Goal: Task Accomplishment & Management: Manage account settings

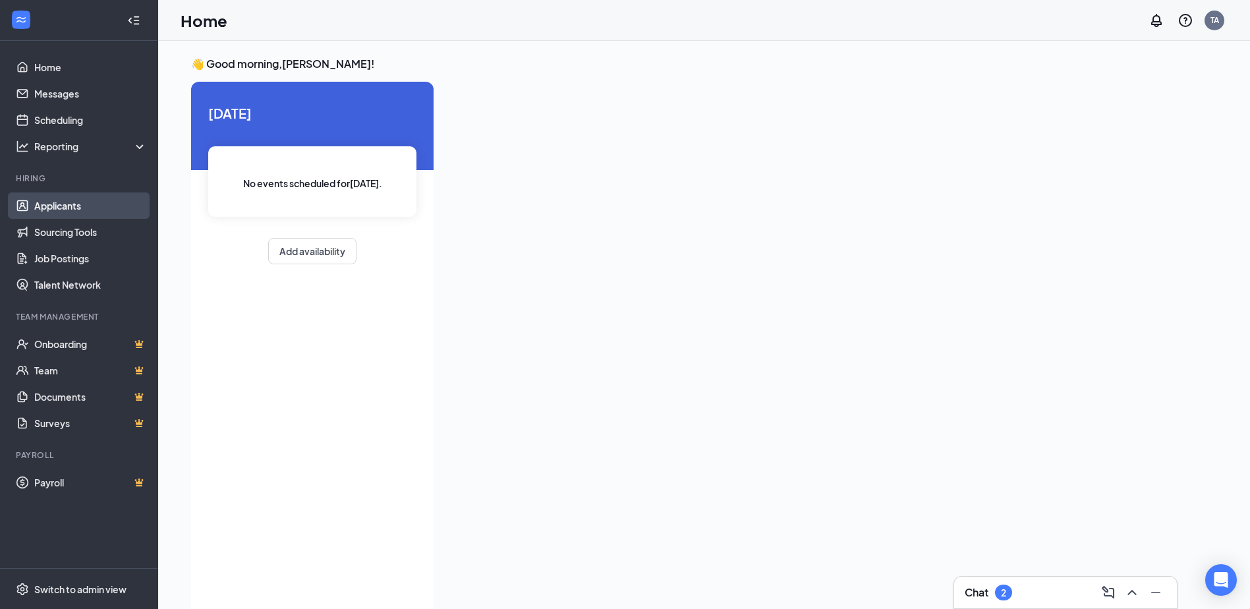
click at [61, 208] on link "Applicants" at bounding box center [90, 205] width 113 height 26
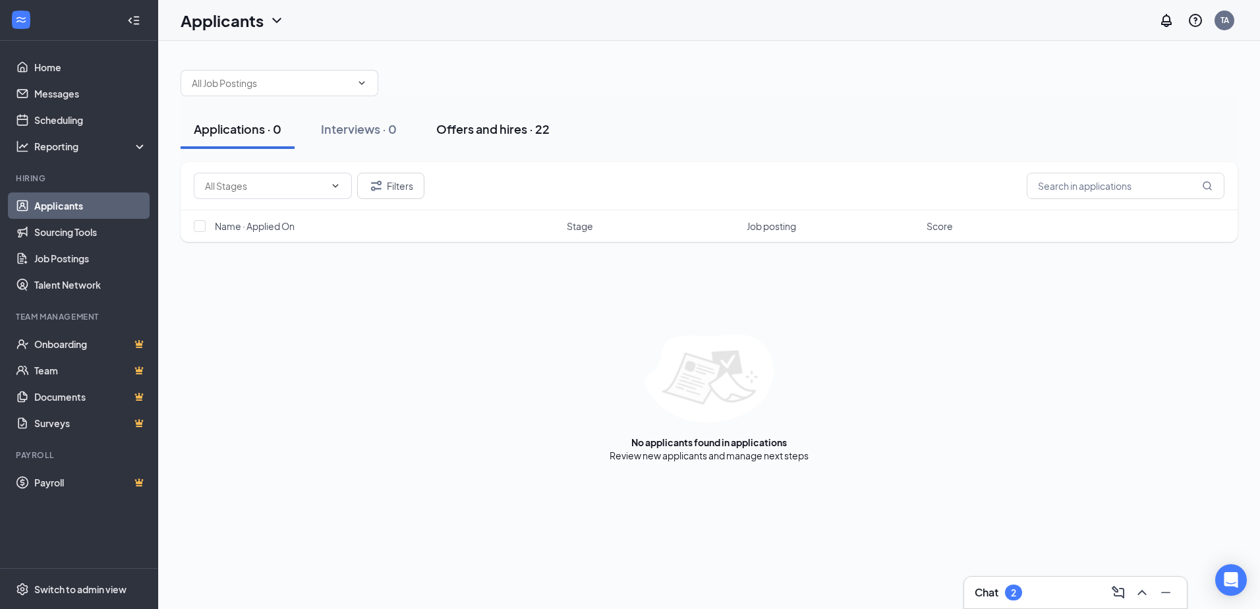
click at [486, 132] on div "Offers and hires · 22" at bounding box center [492, 129] width 113 height 16
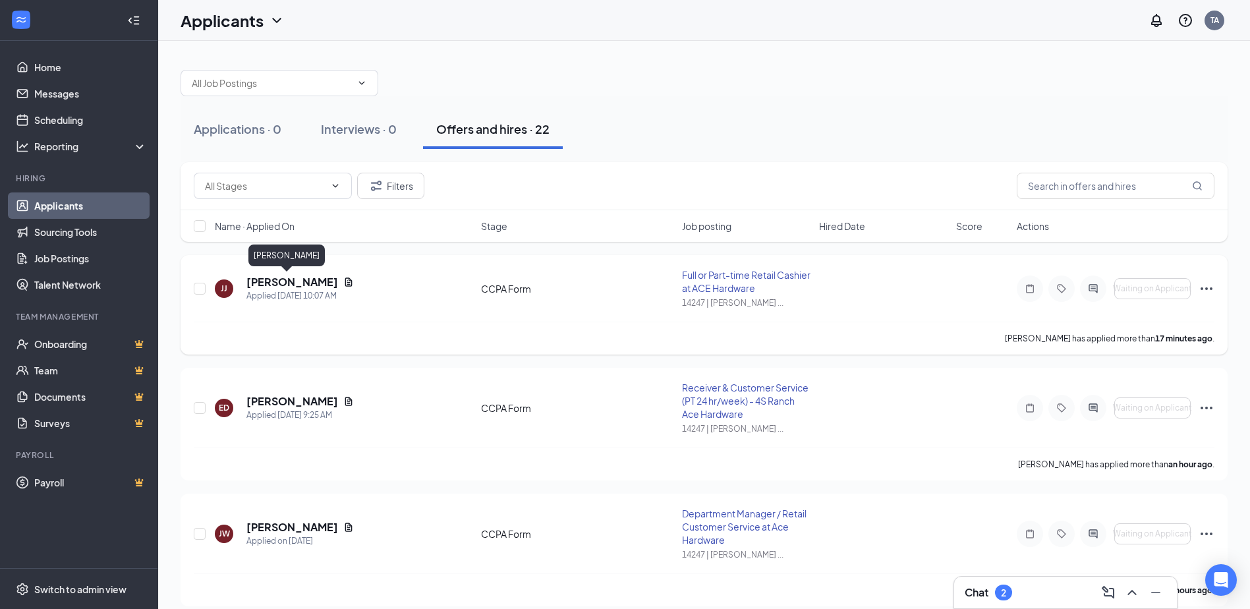
click at [271, 279] on h5 "[PERSON_NAME]" at bounding box center [292, 282] width 92 height 14
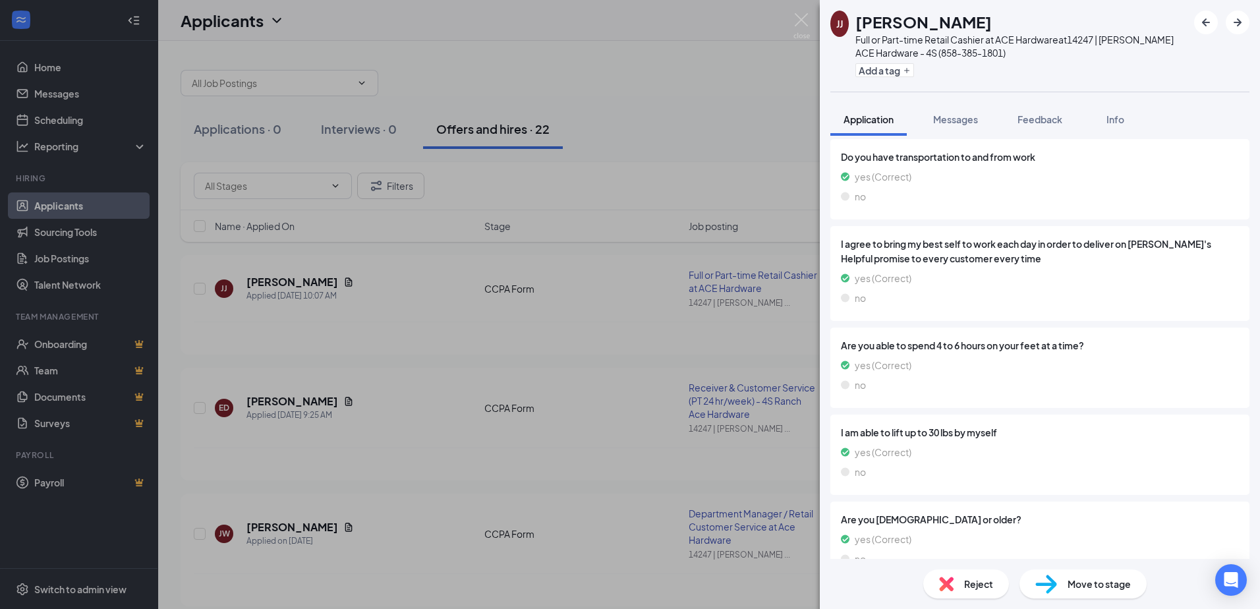
scroll to position [1158, 0]
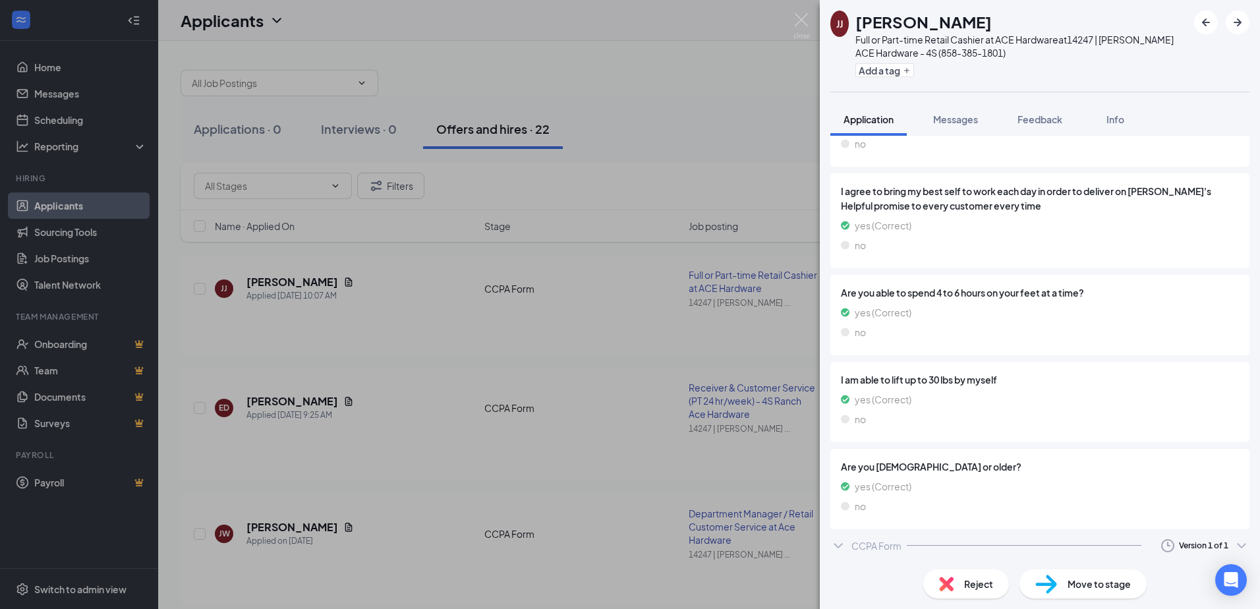
click at [449, 336] on div "[PERSON_NAME] [PERSON_NAME] Full or Part-time Retail Cashier at ACE Hardware at…" at bounding box center [630, 304] width 1260 height 609
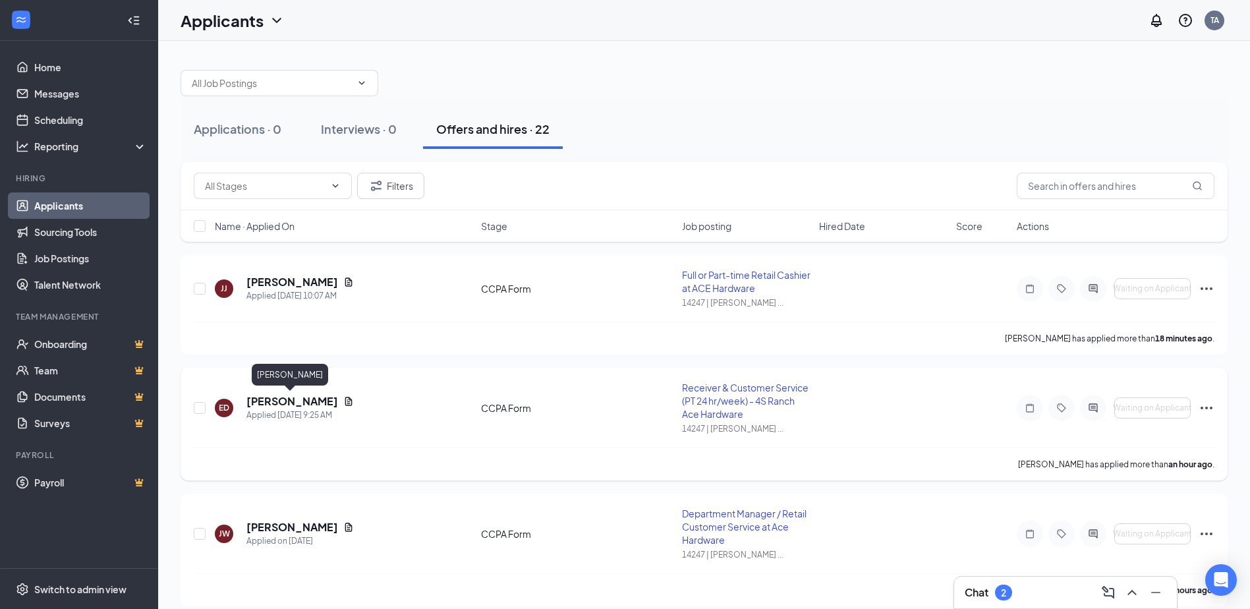
click at [307, 395] on h5 "[PERSON_NAME]" at bounding box center [292, 401] width 92 height 14
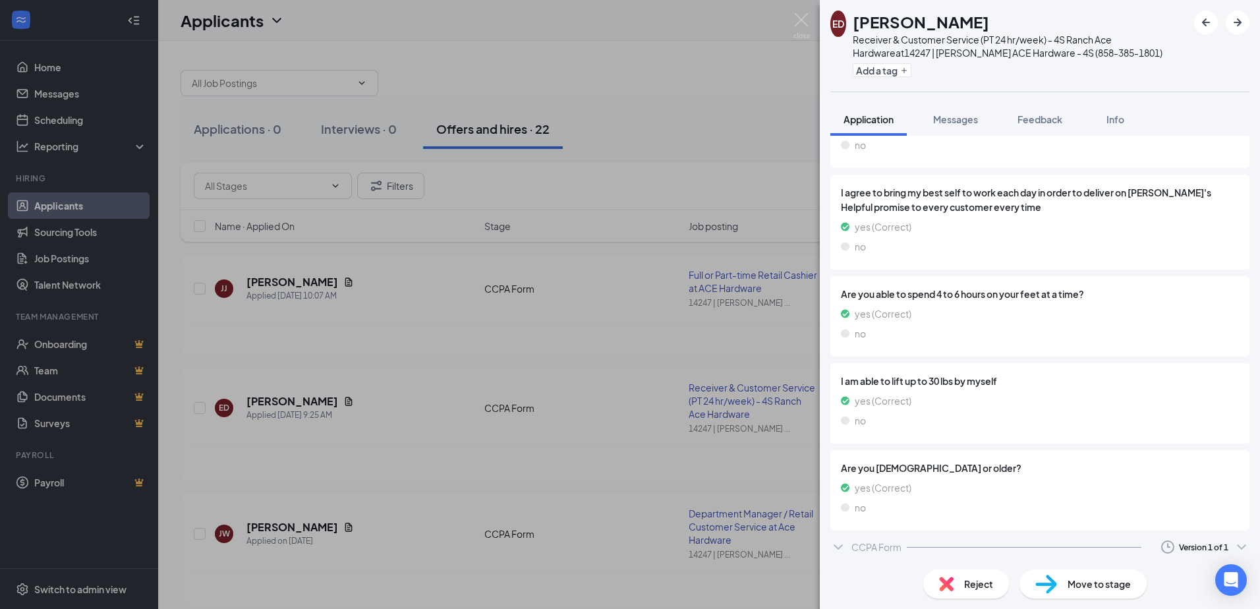
scroll to position [1086, 0]
drag, startPoint x: 593, startPoint y: 323, endPoint x: 589, endPoint y: 329, distance: 7.1
click at [593, 325] on div "ED [PERSON_NAME] Receiver & Customer Service (PT 24 hr/week) - 4S Ranch Ace Har…" at bounding box center [630, 304] width 1260 height 609
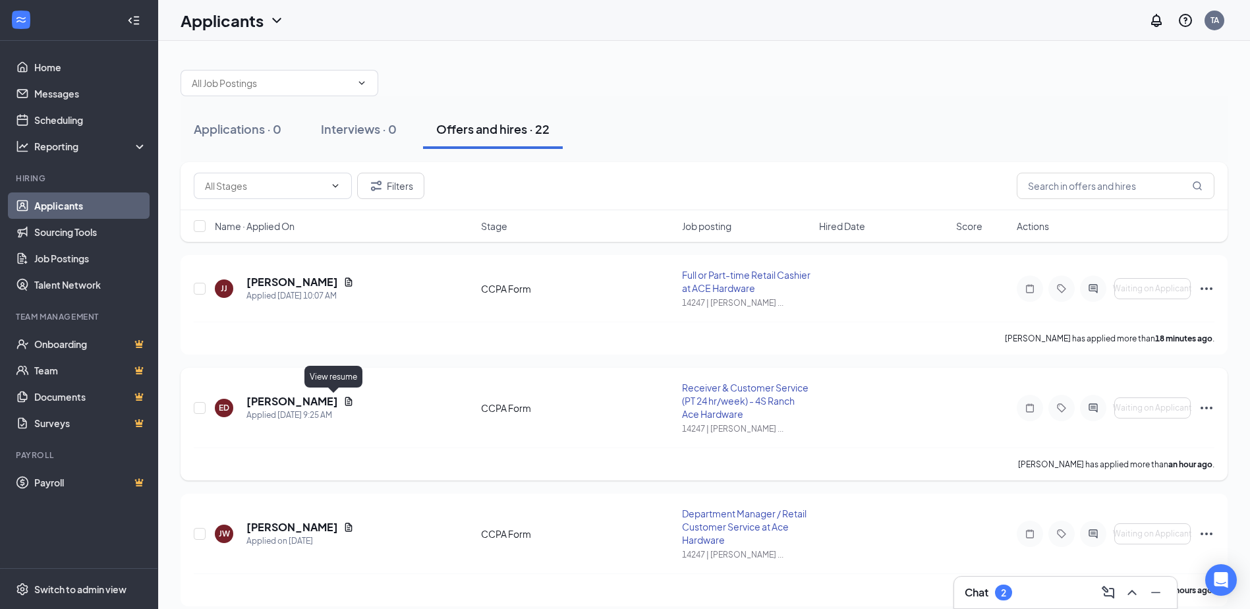
click at [343, 402] on icon "Document" at bounding box center [348, 401] width 11 height 11
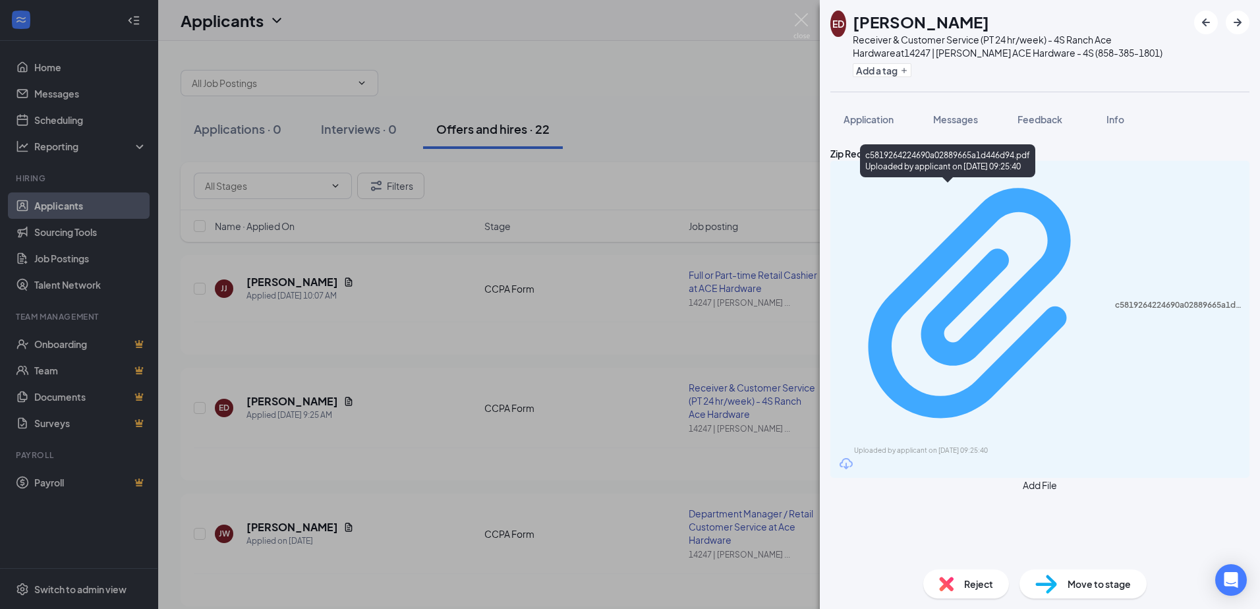
click at [1115, 300] on div "c5819264224690a02889665a1d446d94.pdf" at bounding box center [1178, 305] width 126 height 11
